Goal: Information Seeking & Learning: Learn about a topic

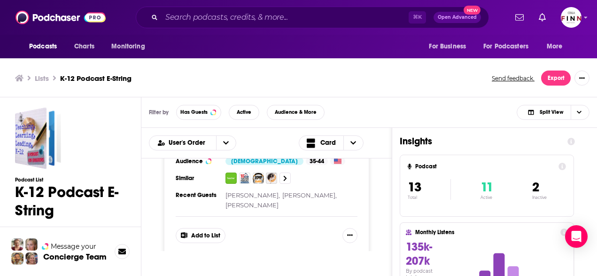
scroll to position [183, 0]
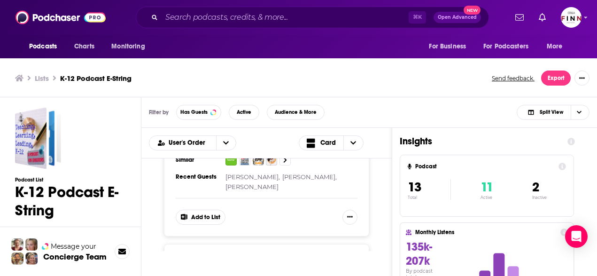
click at [219, 254] on span "Getting Smart Podcast" at bounding box center [266, 260] width 98 height 12
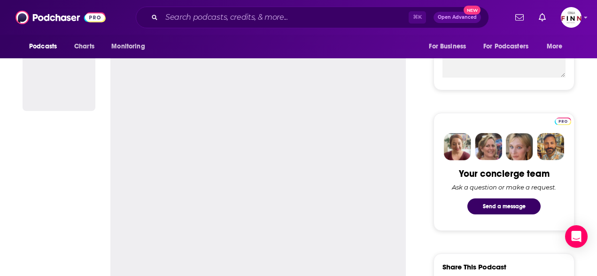
scroll to position [169, 0]
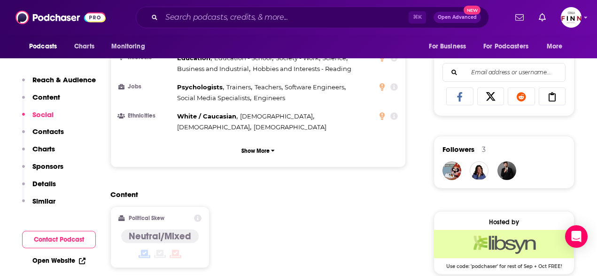
scroll to position [609, 0]
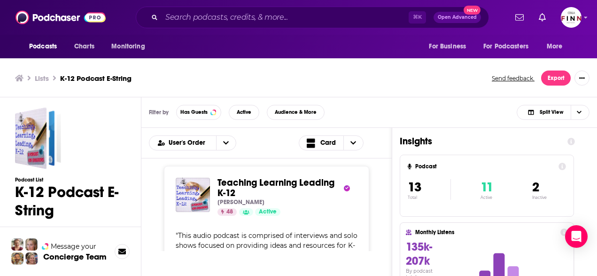
click at [210, 157] on div "Podcasts Charts Monitoring ⌘ K Open Advanced New For Business For Podcasters Mo…" at bounding box center [298, 139] width 597 height 278
click at [217, 176] on span "Teaching Learning Leading K-12" at bounding box center [275, 187] width 117 height 22
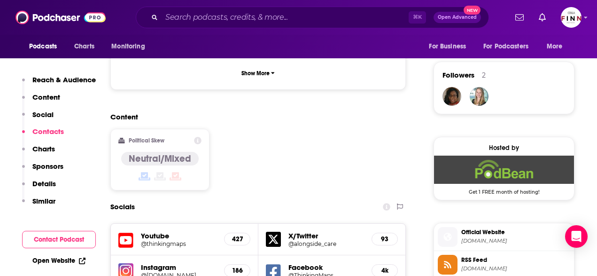
scroll to position [662, 0]
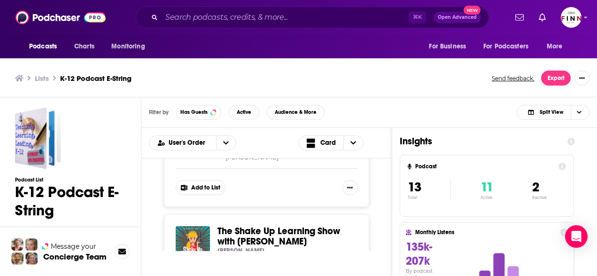
scroll to position [799, 0]
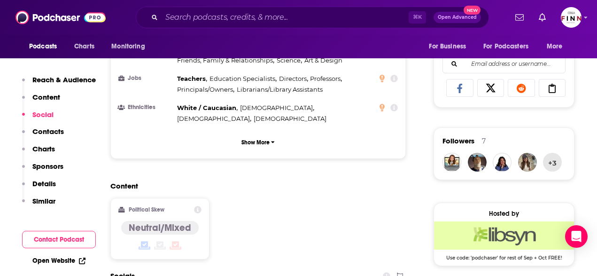
scroll to position [601, 0]
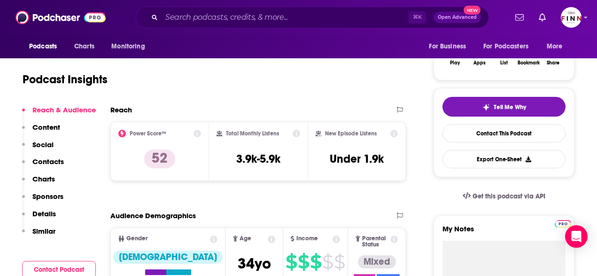
scroll to position [0, 0]
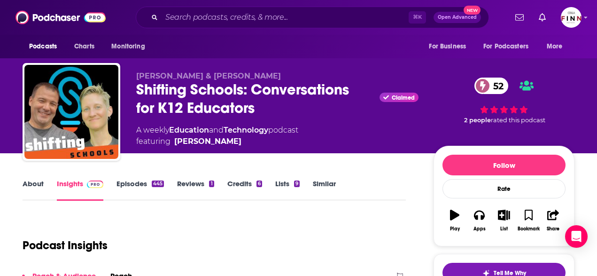
click at [44, 179] on link "About" at bounding box center [33, 190] width 21 height 22
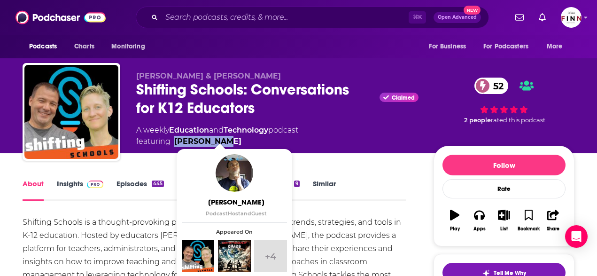
drag, startPoint x: 239, startPoint y: 131, endPoint x: 204, endPoint y: 134, distance: 35.8
click at [204, 136] on span "featuring Jeff Utecht" at bounding box center [217, 141] width 162 height 11
copy link "[PERSON_NAME]"
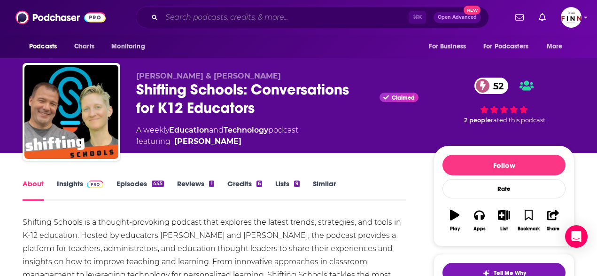
click at [248, 18] on input "Search podcasts, credits, & more..." at bounding box center [284, 17] width 247 height 15
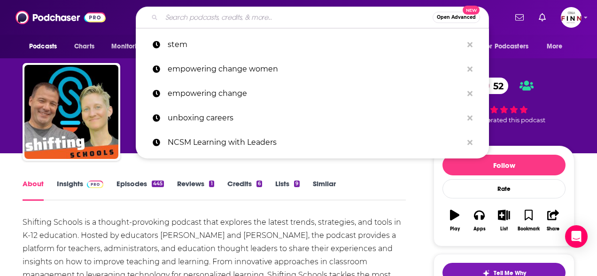
paste input "Education Talk Radio"
type input "Education Talk Radio"
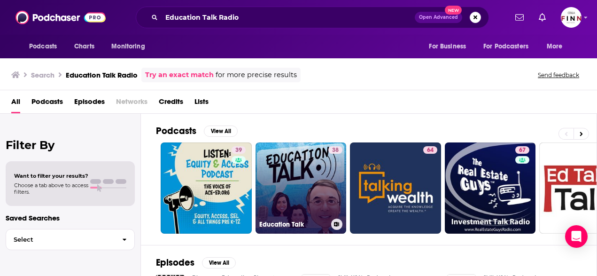
click at [255, 151] on link "38 Education Talk" at bounding box center [300, 187] width 91 height 91
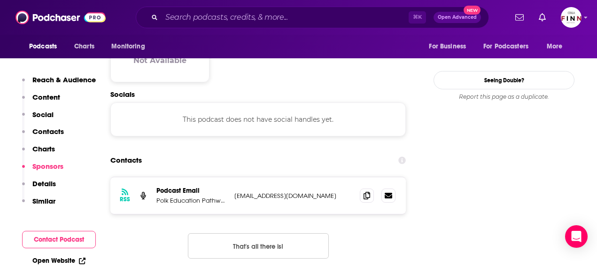
scroll to position [836, 0]
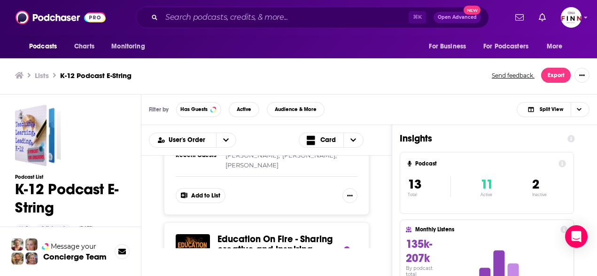
scroll to position [1233, 0]
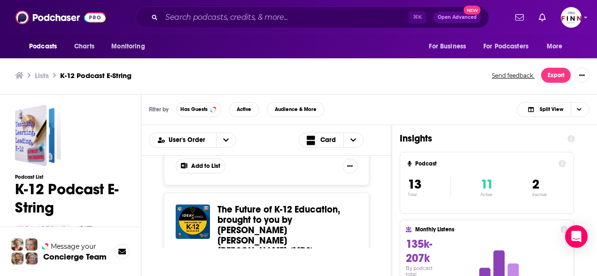
scroll to position [1733, 0]
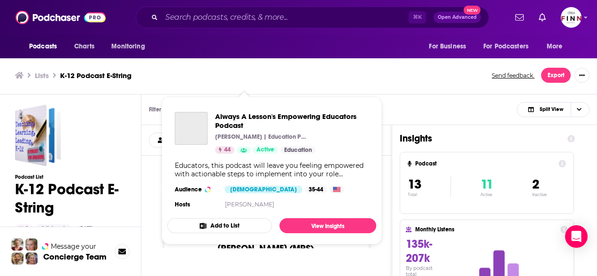
click at [234, 176] on div "Always A Lesson's Empowering Educators Podcast Gretchen Bridgers | Education Po…" at bounding box center [271, 161] width 209 height 114
click at [348, 166] on div "Teaching Learning Leading K-12 Steven Miletto 48 Active Add to List " This audi…" at bounding box center [266, 201] width 250 height 92
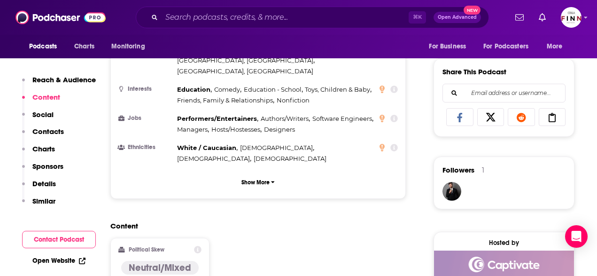
scroll to position [566, 0]
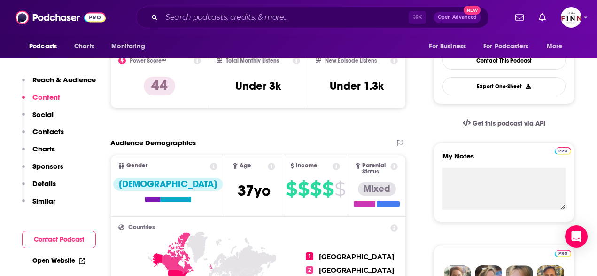
scroll to position [0, 0]
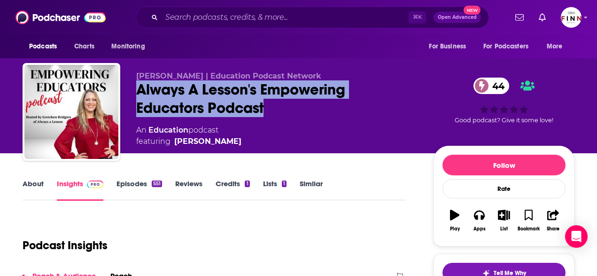
drag, startPoint x: 279, startPoint y: 100, endPoint x: 176, endPoint y: 84, distance: 104.0
click at [176, 84] on div "Always A Lesson's Empowering Educators Podcast 44" at bounding box center [277, 98] width 282 height 37
copy h2 "Always A Lesson's Empowering Educators Podcast"
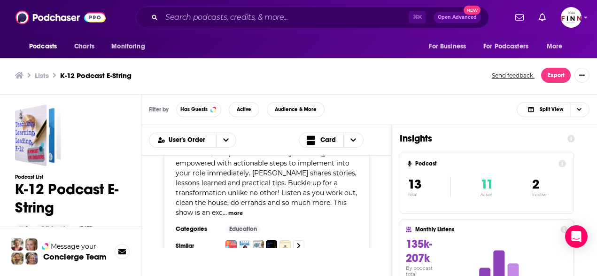
scroll to position [2351, 0]
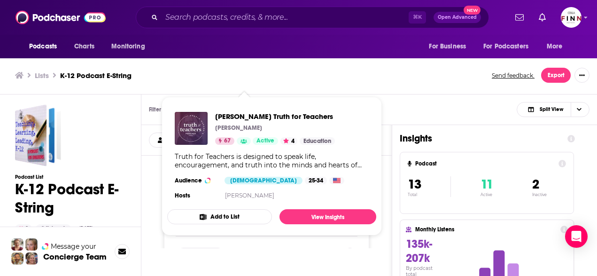
click at [255, 147] on div "Angela Watson's Truth for Teachers Angela Watson 67 Active 4 Education Truth fo…" at bounding box center [271, 156] width 209 height 105
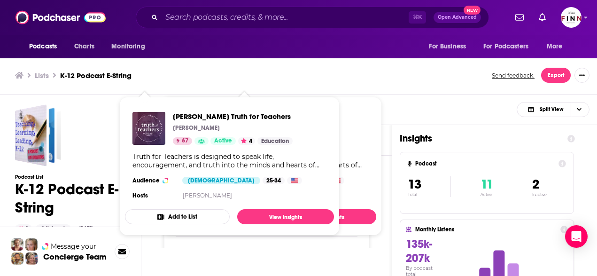
click at [147, 155] on div "Truth for Teachers is designed to speak life, encouragement, and truth into the…" at bounding box center [229, 160] width 194 height 17
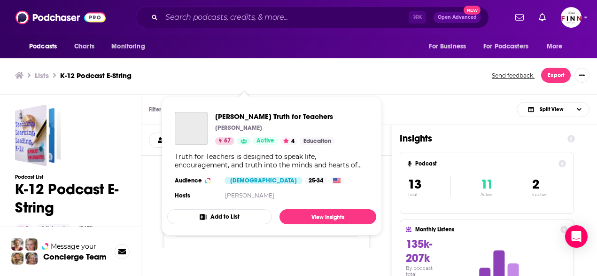
click at [301, 147] on div "Podcasts Charts Monitoring ⌘ K Open Advanced New For Business For Podcasters Mo…" at bounding box center [298, 136] width 597 height 278
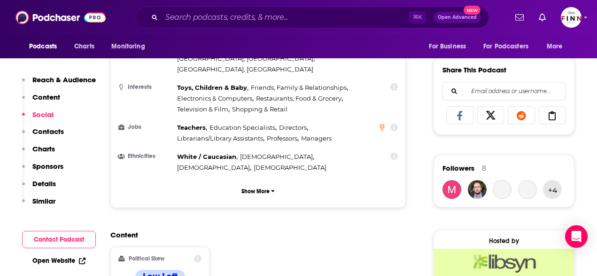
scroll to position [681, 0]
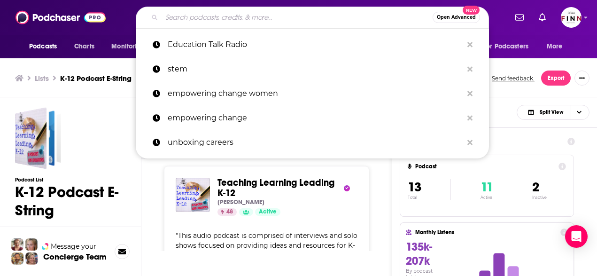
click at [218, 21] on input "Search podcasts, credits, & more..." at bounding box center [296, 17] width 271 height 15
paste input "Teach Me, Teacher:"
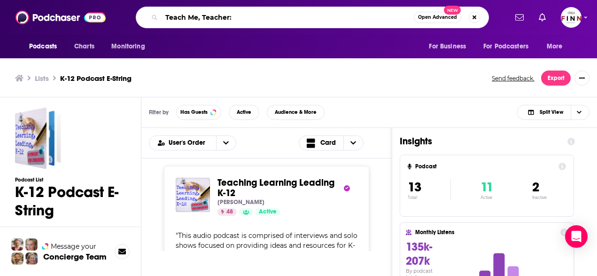
type input "Teach Me, Teacher:"
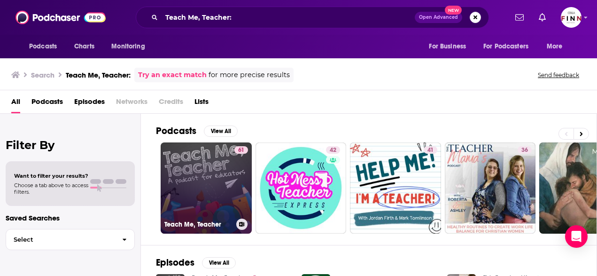
click at [165, 164] on link "61 Teach Me, Teacher" at bounding box center [206, 187] width 91 height 91
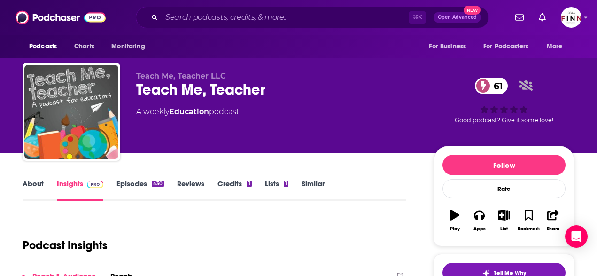
click at [44, 179] on link "About" at bounding box center [33, 190] width 21 height 22
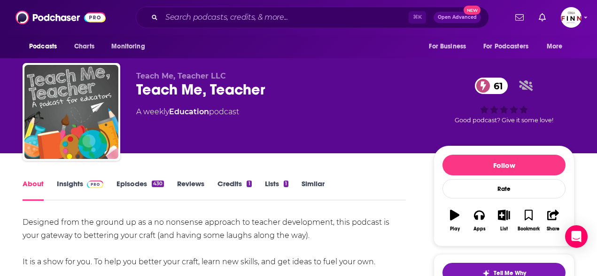
click at [103, 179] on link "Insights" at bounding box center [80, 190] width 46 height 22
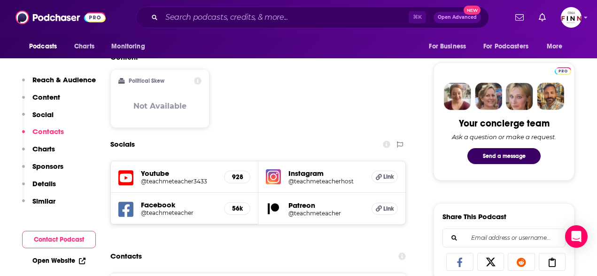
scroll to position [406, 0]
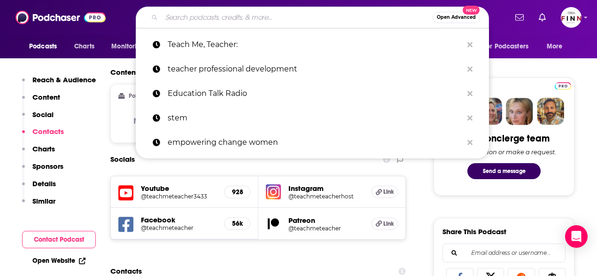
click at [222, 13] on input "Search podcasts, credits, & more..." at bounding box center [296, 17] width 271 height 15
paste input "The Teacher Career Coach Podcast"
type input "The Teacher Career Coach Podcast"
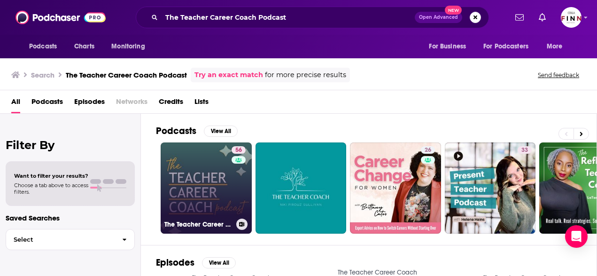
click at [166, 169] on link "56 The Teacher Career Coach Podcast" at bounding box center [206, 187] width 91 height 91
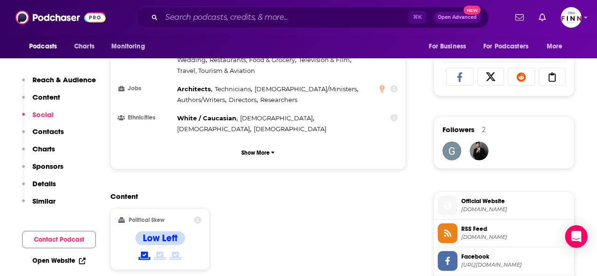
scroll to position [609, 0]
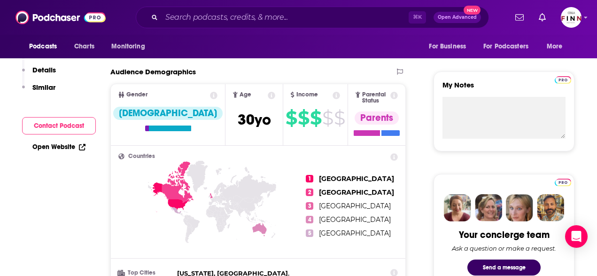
scroll to position [0, 0]
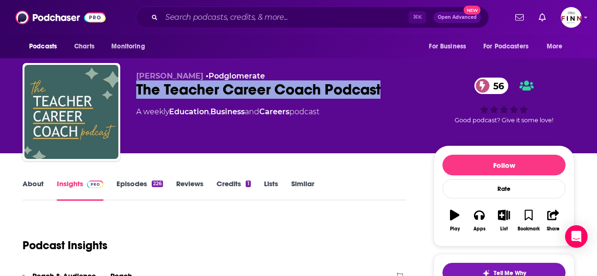
drag, startPoint x: 220, startPoint y: 96, endPoint x: 172, endPoint y: 81, distance: 50.3
click at [172, 81] on div "Daphne Gomez • Podglomerate The Teacher Career Coach Podcast 56 A weekly Educat…" at bounding box center [299, 113] width 552 height 101
copy h2 "The Teacher Career Coach Podcast"
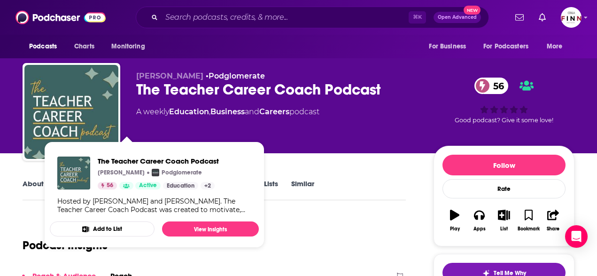
click at [257, 215] on div "Podcast Insights" at bounding box center [211, 239] width 376 height 48
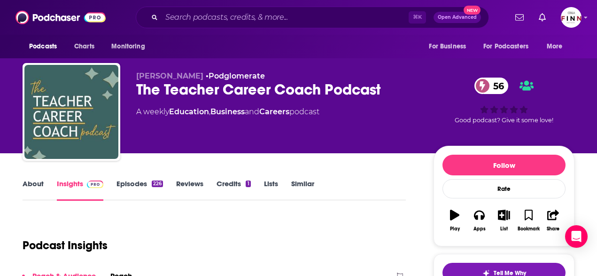
click at [44, 179] on link "About" at bounding box center [33, 190] width 21 height 22
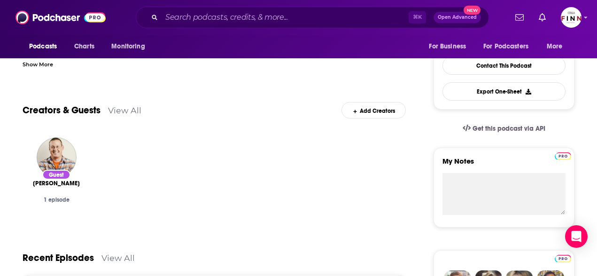
scroll to position [82, 0]
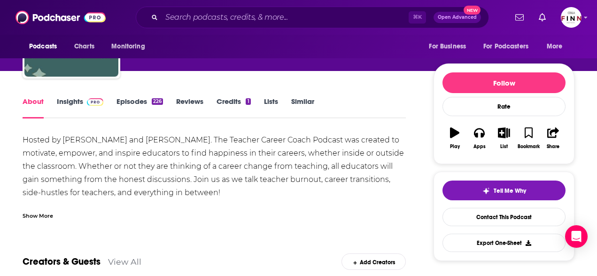
click at [53, 210] on div "Show More" at bounding box center [38, 214] width 31 height 9
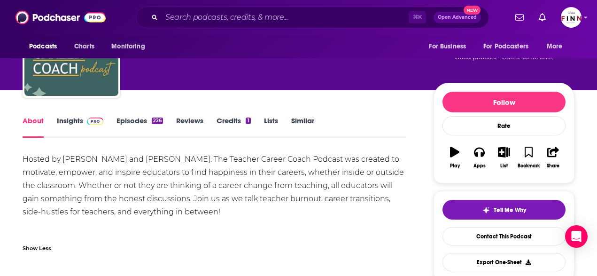
scroll to position [0, 0]
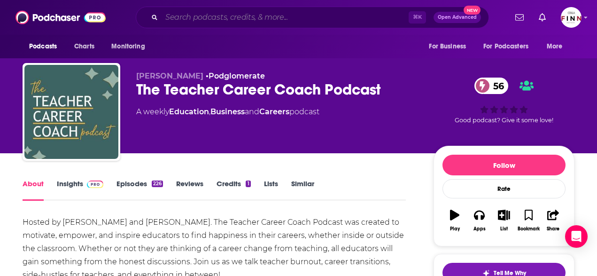
click at [227, 18] on input "Search podcasts, credits, & more..." at bounding box center [284, 17] width 247 height 15
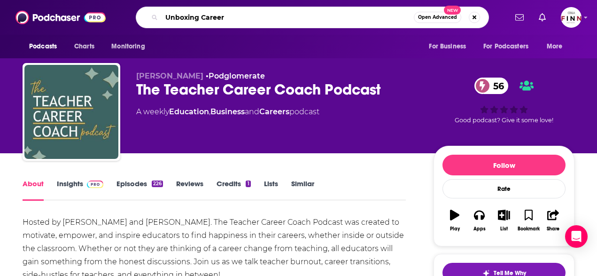
type input "Unboxing Careers"
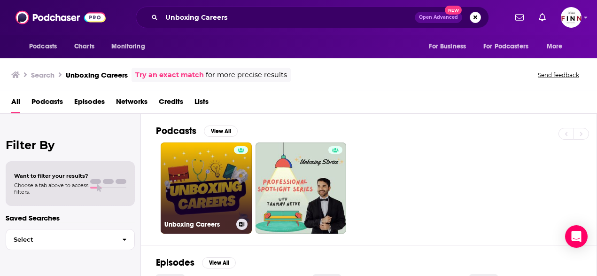
click at [161, 167] on link "Unboxing Careers" at bounding box center [206, 187] width 91 height 91
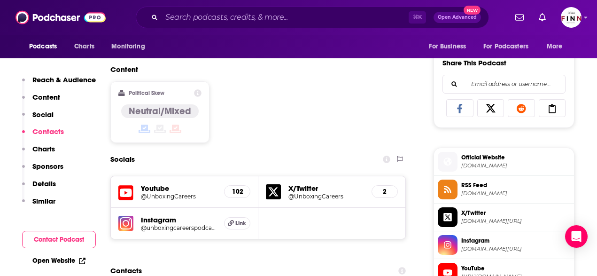
scroll to position [607, 0]
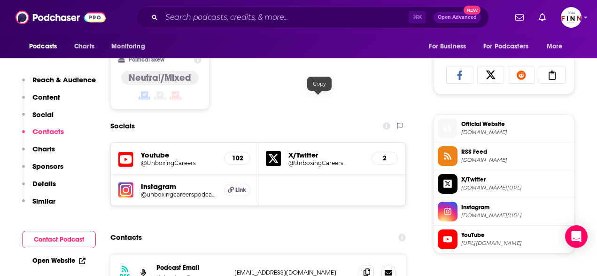
click at [363, 268] on icon at bounding box center [366, 272] width 7 height 8
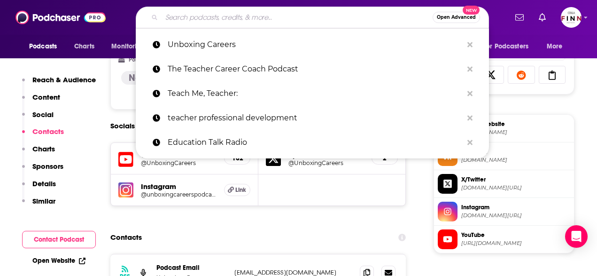
click at [214, 15] on input "Search podcasts, credits, & more..." at bounding box center [296, 17] width 271 height 15
paste input "MindShift by KQED:"
type input "MindShift by KQED:"
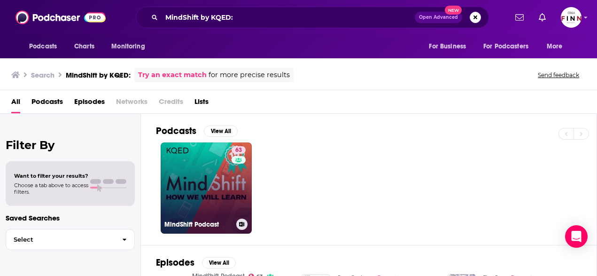
click at [190, 153] on link "63 MindShift Podcast" at bounding box center [206, 187] width 91 height 91
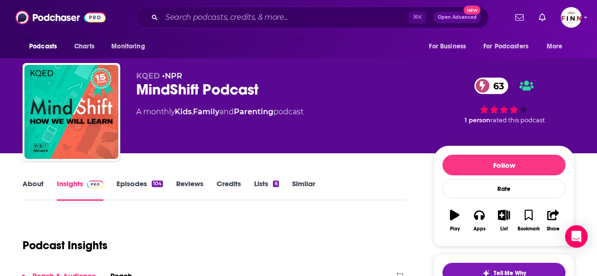
click at [44, 179] on link "About" at bounding box center [33, 190] width 21 height 22
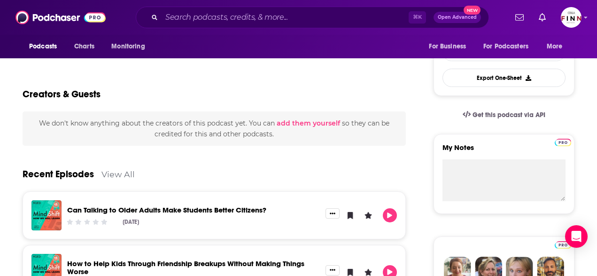
scroll to position [247, 0]
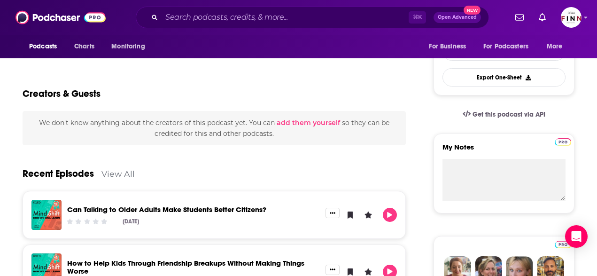
click at [223, 26] on div "⌘ K Open Advanced New" at bounding box center [312, 18] width 353 height 22
click at [217, 14] on input "Search podcasts, credits, & more..." at bounding box center [284, 17] width 247 height 15
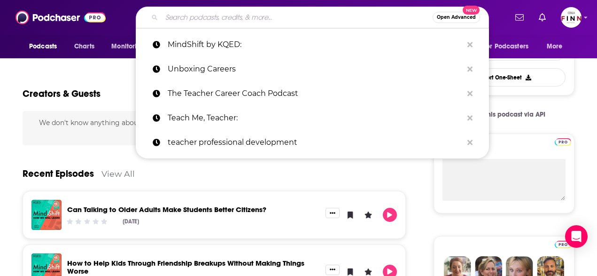
paste input "The Resilient Teacher Podcast:"
type input "The Resilient Teacher Podcast:"
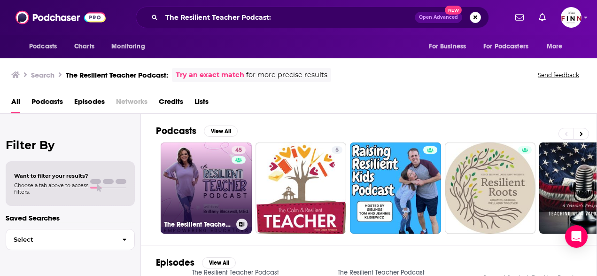
click at [164, 161] on link "45 The Resilient Teacher Podcast" at bounding box center [206, 187] width 91 height 91
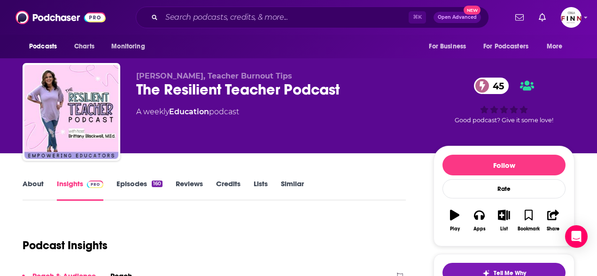
click at [44, 179] on link "About" at bounding box center [33, 190] width 21 height 22
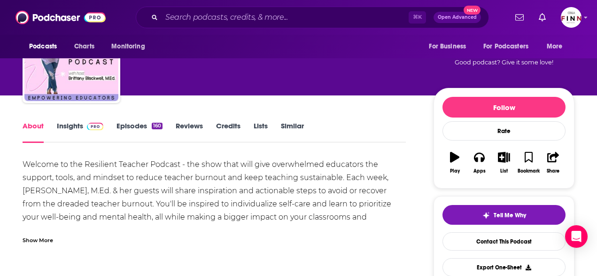
scroll to position [69, 0]
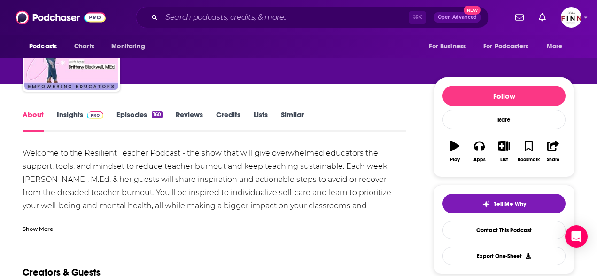
click at [103, 110] on link "Insights" at bounding box center [80, 121] width 46 height 22
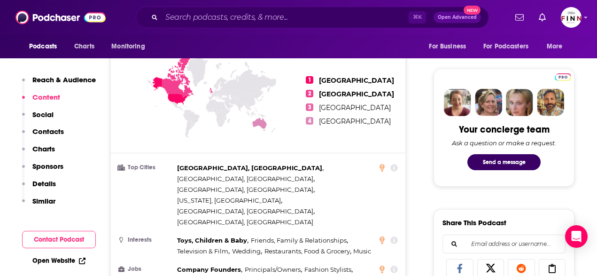
scroll to position [527, 0]
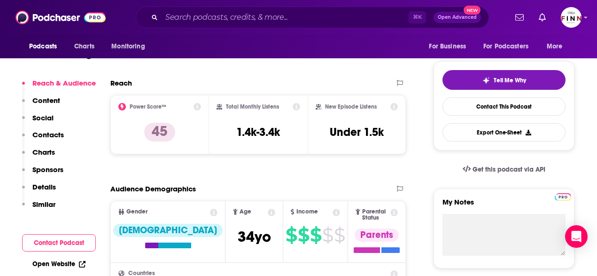
scroll to position [0, 0]
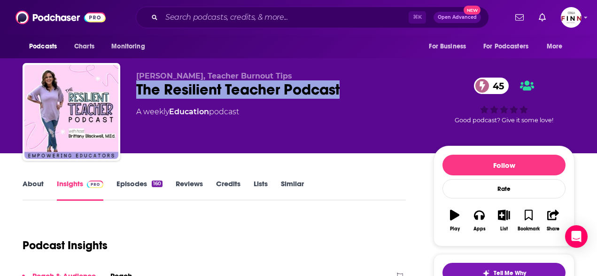
drag, startPoint x: 338, startPoint y: 76, endPoint x: 173, endPoint y: 74, distance: 164.3
click at [173, 74] on div "Brittany Blackwell, Teacher Burnout Tips The Resilient Teacher Podcast 45 A wee…" at bounding box center [299, 113] width 552 height 101
copy h2 "The Resilient Teacher Podcast"
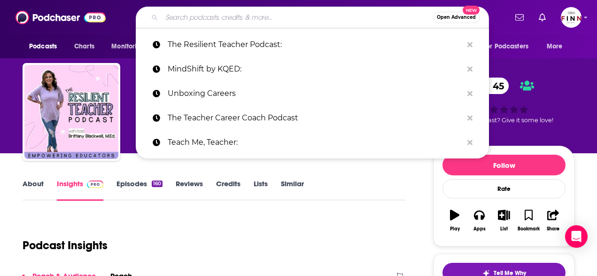
click at [219, 15] on input "Search podcasts, credits, & more..." at bounding box center [296, 17] width 271 height 15
paste input "EdSurge Podcast"
type input "EdSurge Podcast"
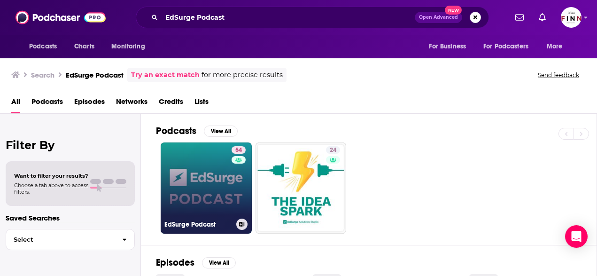
click at [181, 143] on link "54 EdSurge Podcast" at bounding box center [206, 187] width 91 height 91
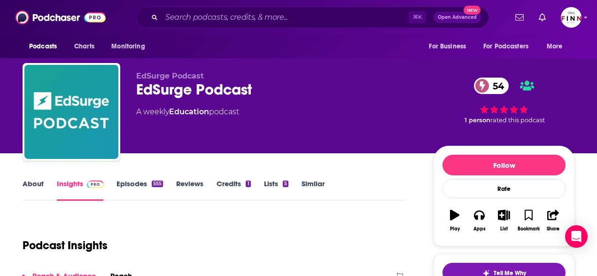
click at [44, 179] on link "About" at bounding box center [33, 190] width 21 height 22
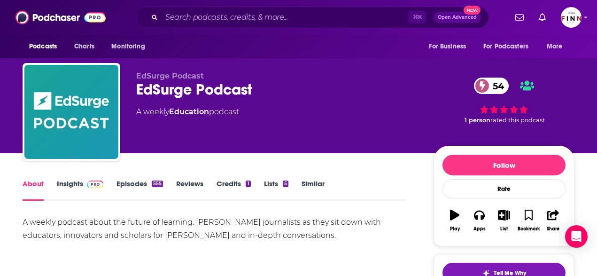
click at [103, 179] on link "Insights" at bounding box center [80, 190] width 46 height 22
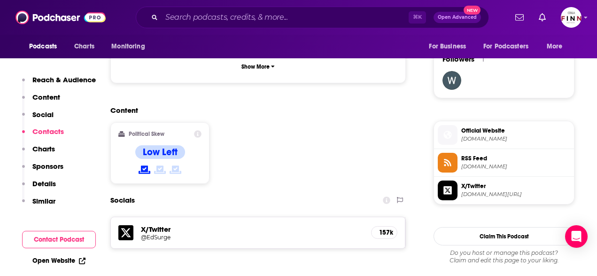
scroll to position [668, 0]
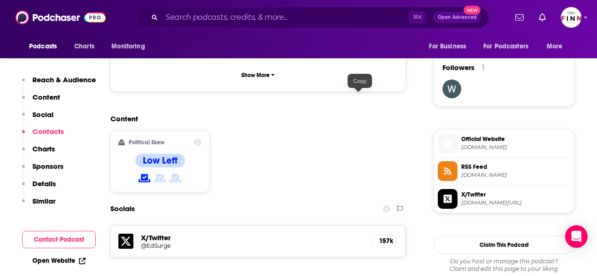
click at [215, 19] on input "Search podcasts, credits, & more..." at bounding box center [284, 17] width 247 height 15
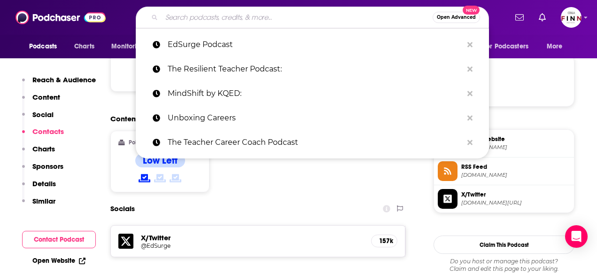
paste input "The Creative Classroom with [PERSON_NAME]"
type input "The Creative Classroom with [PERSON_NAME]"
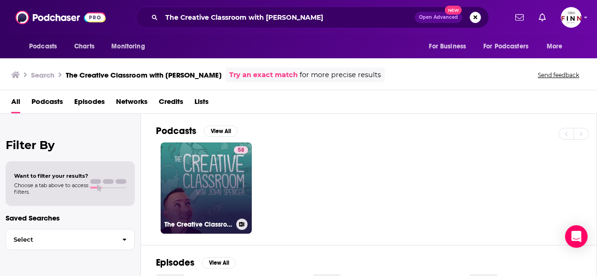
click at [169, 142] on link "58 The Creative Classroom with John Spencer" at bounding box center [206, 187] width 91 height 91
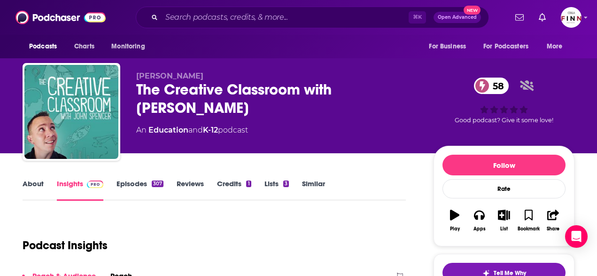
click at [44, 179] on link "About" at bounding box center [33, 190] width 21 height 22
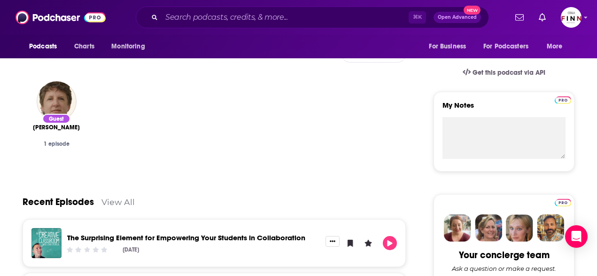
scroll to position [313, 0]
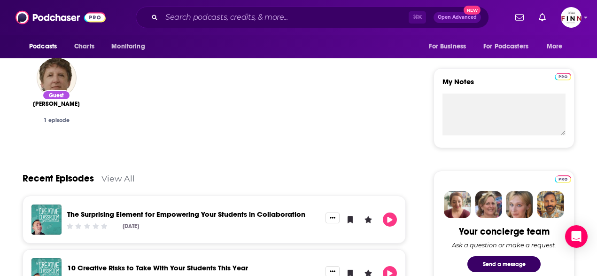
click at [234, 24] on div "⌘ K Open Advanced New" at bounding box center [312, 18] width 353 height 22
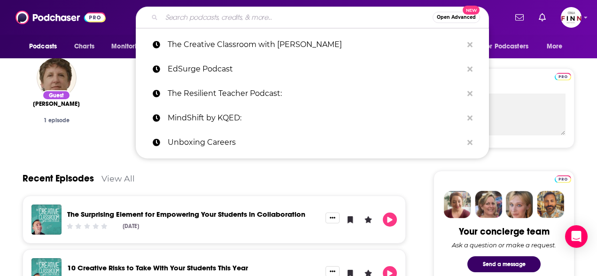
click at [231, 16] on input "Search podcasts, credits, & more..." at bounding box center [296, 17] width 271 height 15
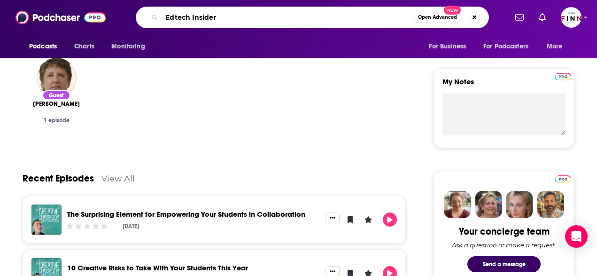
type input "Edtech Insiders"
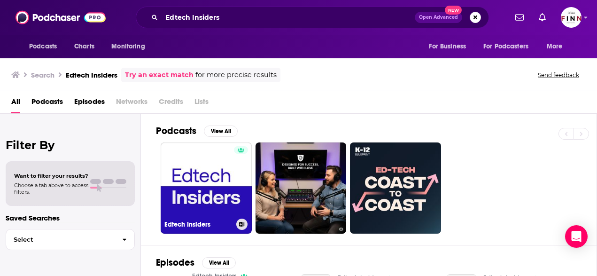
click at [161, 142] on link "Edtech Insiders" at bounding box center [206, 187] width 91 height 91
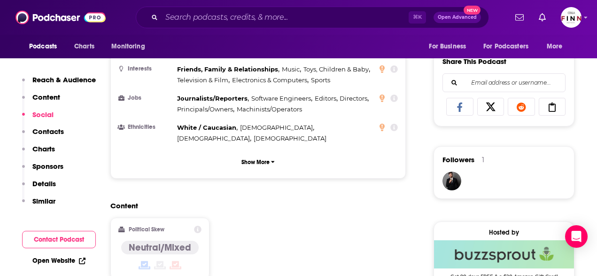
scroll to position [559, 0]
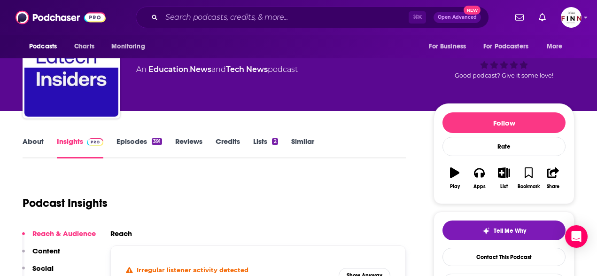
scroll to position [0, 0]
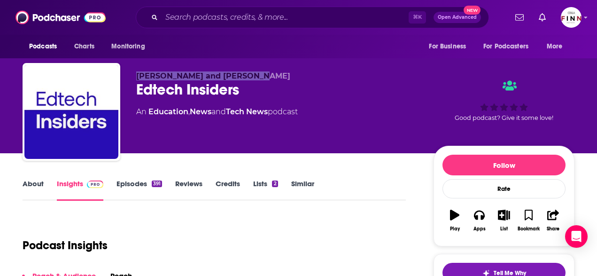
drag, startPoint x: 296, startPoint y: 64, endPoint x: 163, endPoint y: 65, distance: 132.4
click at [163, 65] on div "Alex Sarlin and Ben Kornell Edtech Insiders An Education , News and Tech News p…" at bounding box center [299, 113] width 552 height 101
copy span "Alex Sarlin and Ben Kornell"
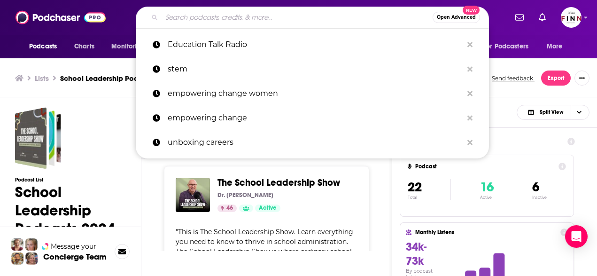
click at [240, 19] on input "Search podcasts, credits, & more..." at bounding box center [296, 17] width 271 height 15
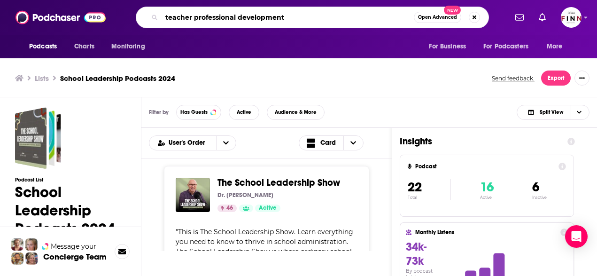
type input "teacher professional development"
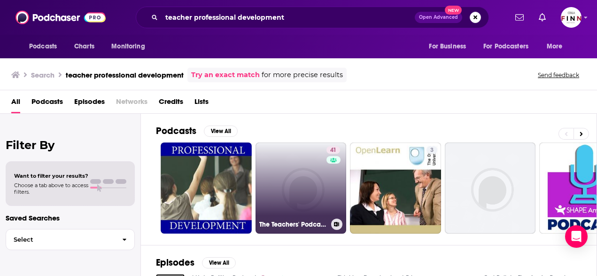
click at [263, 171] on link "41 The Teachers' Podcast: The New Generation of Ed Tech Professional Development" at bounding box center [300, 187] width 91 height 91
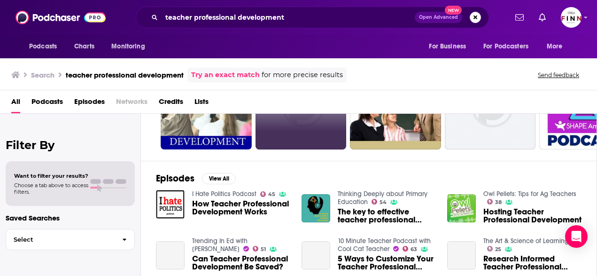
scroll to position [89, 0]
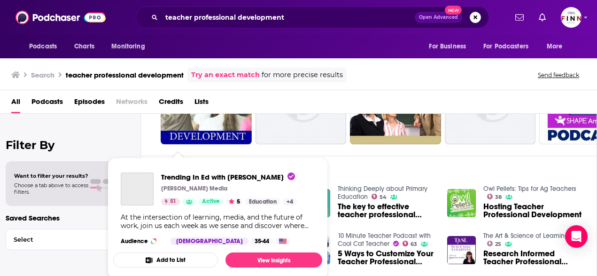
click at [154, 184] on div "Podcasts Charts Monitoring teacher professional development Open Advanced New F…" at bounding box center [298, 138] width 597 height 276
click at [168, 172] on span "Trending In Ed with Mike Palmer" at bounding box center [228, 176] width 134 height 9
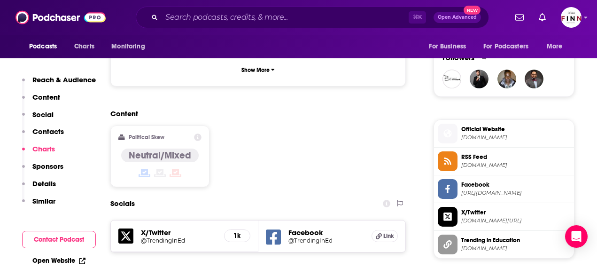
scroll to position [678, 0]
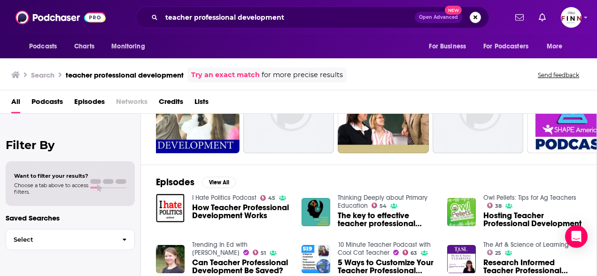
scroll to position [84, 0]
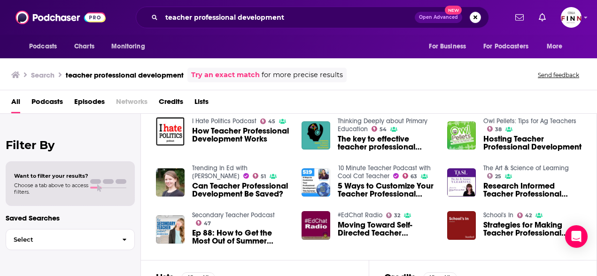
scroll to position [111, 0]
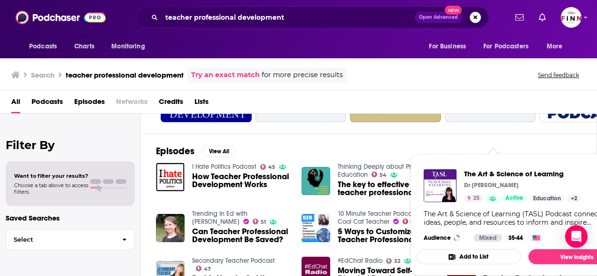
click at [469, 161] on div "The Art & Science of Learning Dr Kinga Petrovai 25 Active Education + 2 The Art…" at bounding box center [520, 204] width 209 height 87
click at [581, 227] on span "Research Informed Teacher Professional Development" at bounding box center [532, 235] width 98 height 16
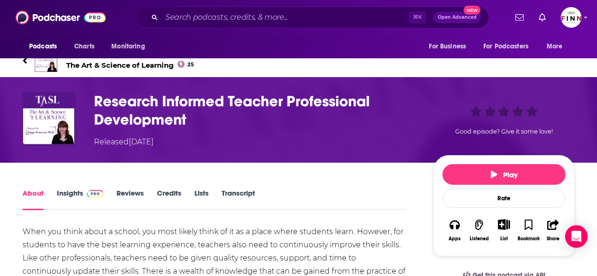
scroll to position [22, 0]
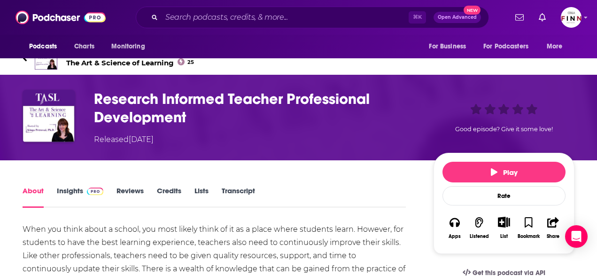
click at [103, 186] on link "Insights" at bounding box center [80, 197] width 46 height 22
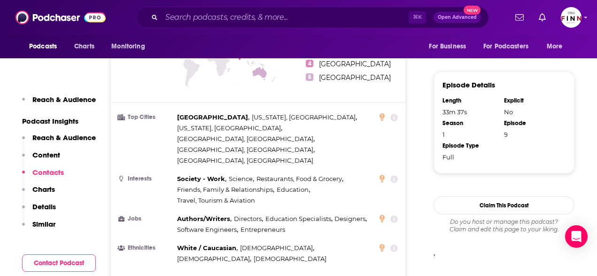
scroll to position [728, 0]
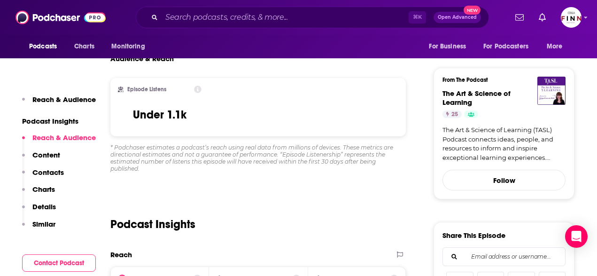
scroll to position [0, 0]
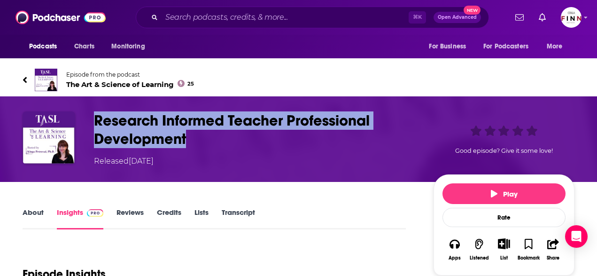
drag, startPoint x: 225, startPoint y: 109, endPoint x: 136, endPoint y: 92, distance: 90.4
click at [136, 111] on div "Research Informed Teacher Professional Development Released Wednesday, 2nd Sept…" at bounding box center [299, 138] width 552 height 55
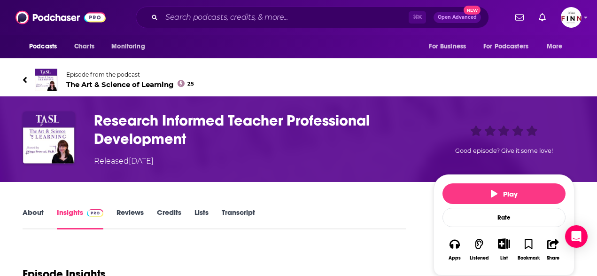
click at [216, 111] on h3 "Research Informed Teacher Professional Development" at bounding box center [256, 129] width 324 height 37
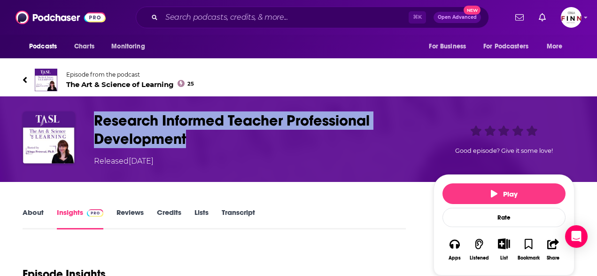
drag, startPoint x: 224, startPoint y: 106, endPoint x: 131, endPoint y: 92, distance: 94.0
click at [131, 111] on div "Research Informed Teacher Professional Development Released Wednesday, 2nd Sept…" at bounding box center [299, 138] width 552 height 55
copy div "Research Informed Teacher Professional Development"
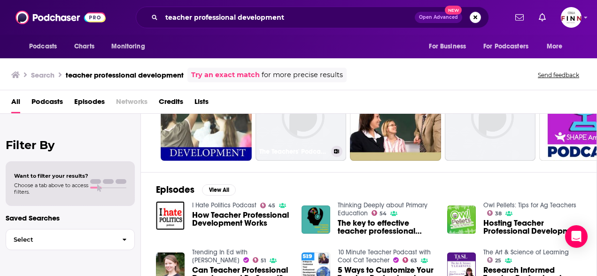
scroll to position [90, 0]
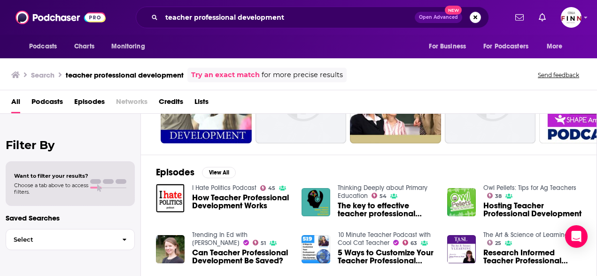
click at [338, 184] on link "Thinking Deeply about Primary Education" at bounding box center [383, 192] width 90 height 16
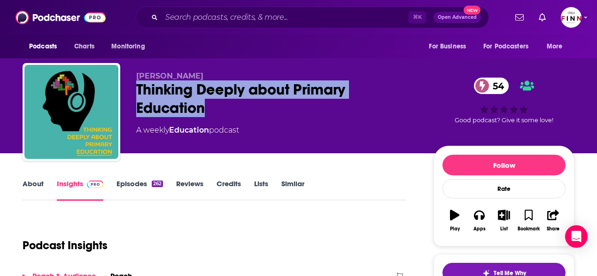
drag, startPoint x: 238, startPoint y: 91, endPoint x: 170, endPoint y: 76, distance: 68.8
click at [170, 76] on div "Kieran Mackle Thinking Deeply about Primary Education 54 A weekly Education pod…" at bounding box center [299, 113] width 552 height 101
copy h2 "Thinking Deeply about Primary Education"
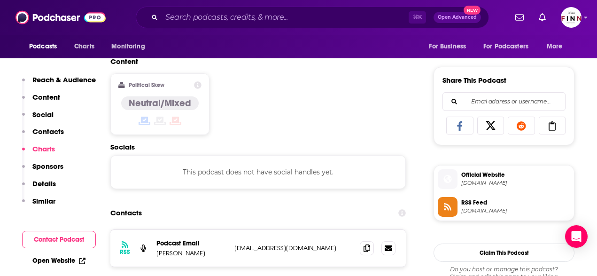
scroll to position [555, 0]
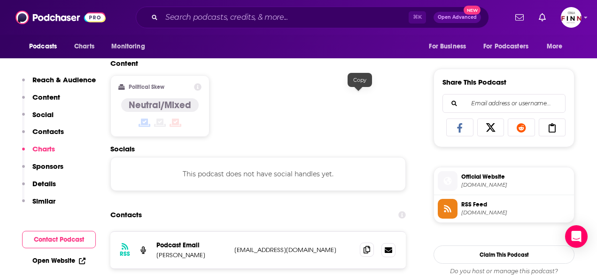
click at [363, 246] on icon at bounding box center [366, 250] width 7 height 8
drag, startPoint x: 225, startPoint y: 97, endPoint x: 191, endPoint y: 97, distance: 33.8
click at [191, 251] on p "Kieran Mackle" at bounding box center [191, 255] width 70 height 8
copy p "Kieran Mackle"
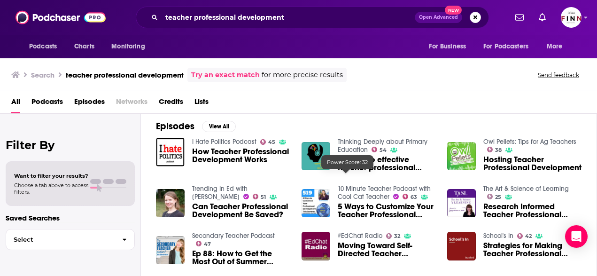
scroll to position [132, 0]
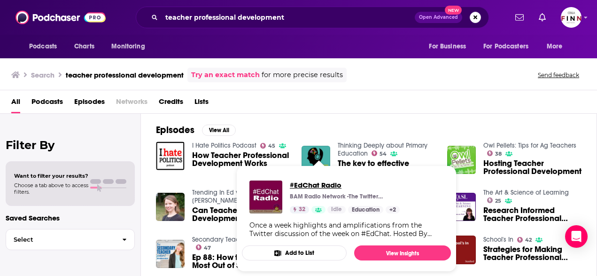
click at [308, 180] on span "#EdChat Radio" at bounding box center [345, 184] width 110 height 9
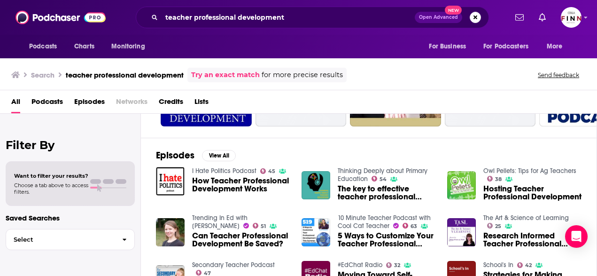
scroll to position [105, 0]
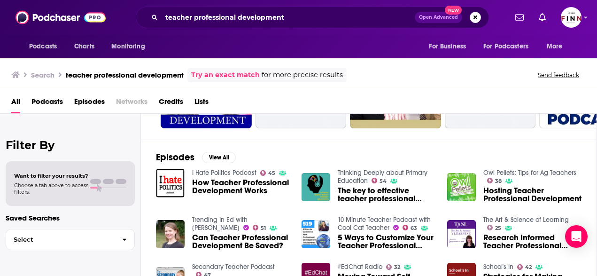
click at [483, 262] on link "School's In" at bounding box center [498, 266] width 30 height 8
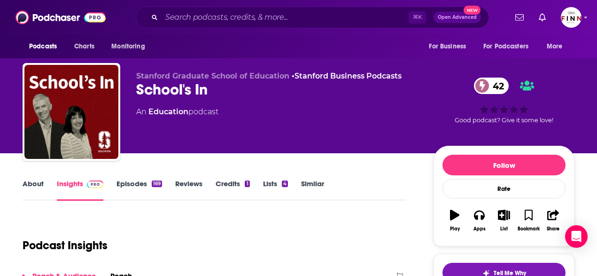
click at [44, 179] on link "About" at bounding box center [33, 190] width 21 height 22
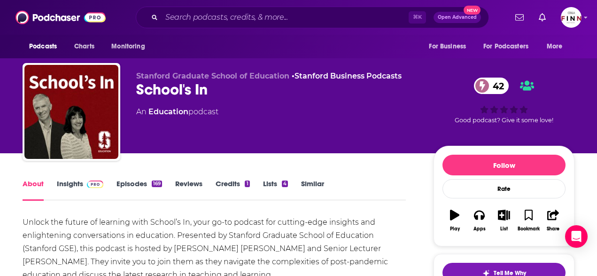
click at [103, 179] on link "Insights" at bounding box center [80, 190] width 46 height 22
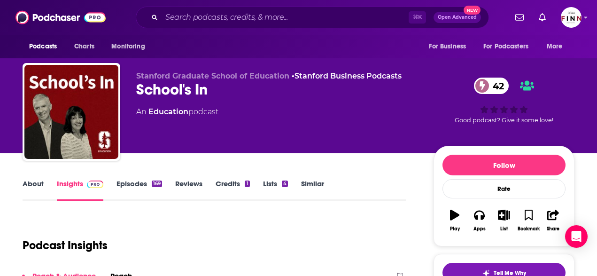
click at [162, 179] on link "Episodes 169" at bounding box center [139, 190] width 46 height 22
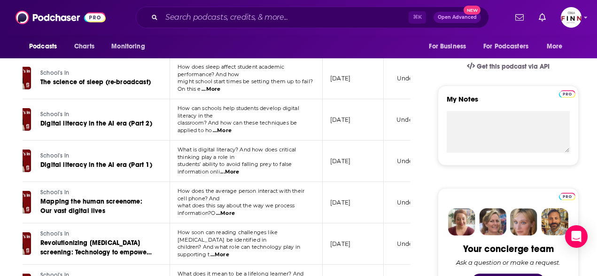
scroll to position [0, 62]
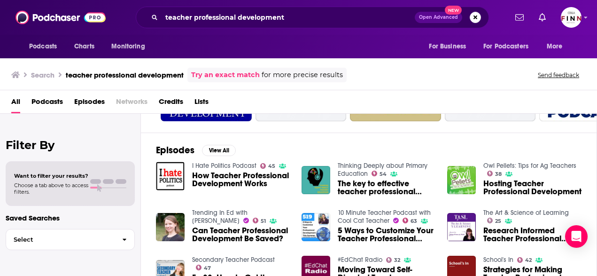
scroll to position [112, 0]
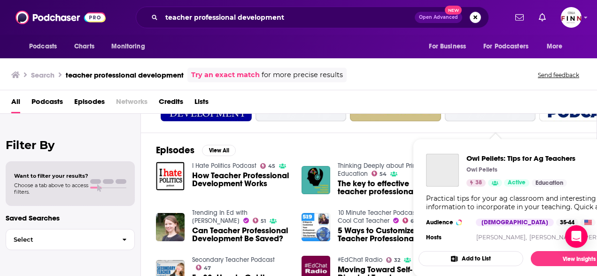
click at [492, 161] on link "Owl Pellets: Tips for Ag Teachers" at bounding box center [529, 165] width 93 height 8
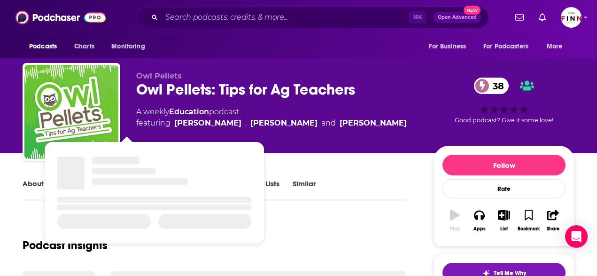
click at [257, 215] on div "Podcast Insights" at bounding box center [214, 239] width 383 height 48
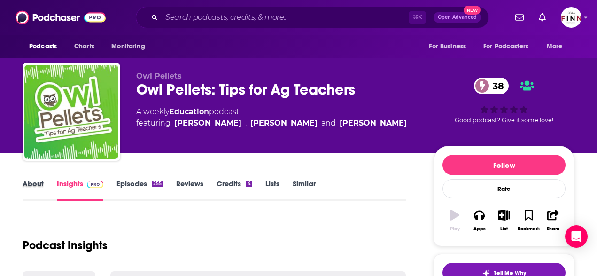
click at [57, 179] on div "About" at bounding box center [40, 190] width 34 height 22
click at [44, 179] on link "About" at bounding box center [33, 190] width 21 height 22
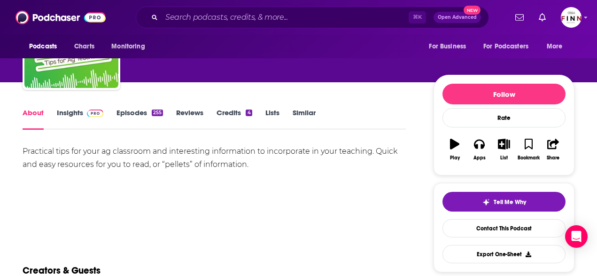
scroll to position [72, 0]
